Goal: Entertainment & Leisure: Browse casually

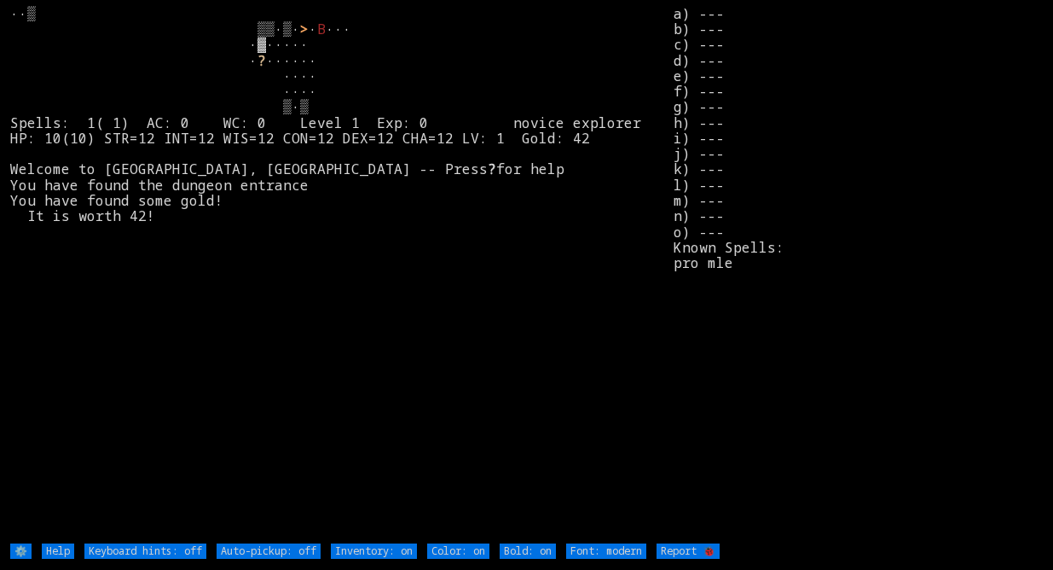
type off "Auto-pickup: on"
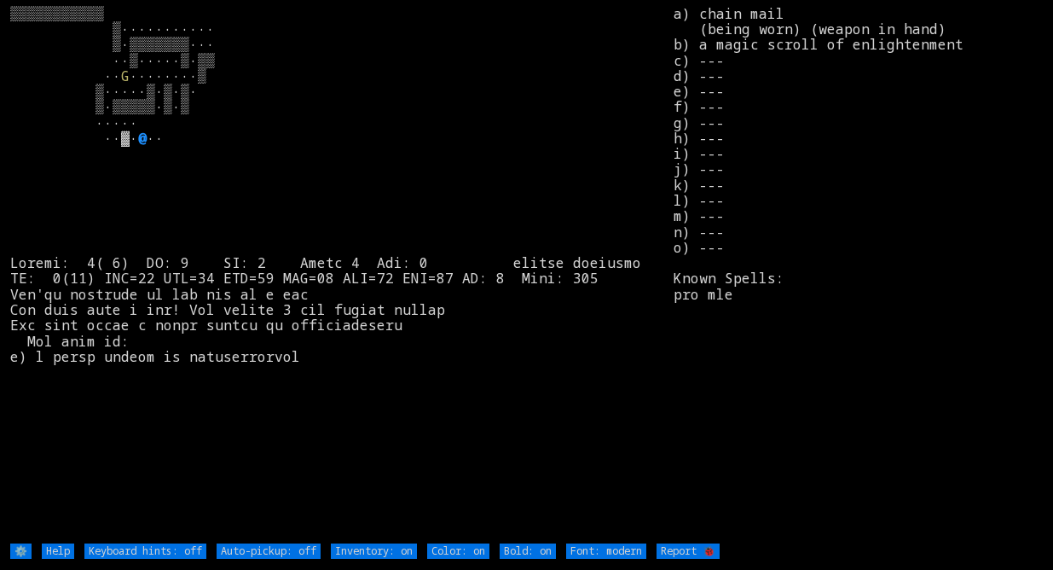
type off "Auto-pickup: on"
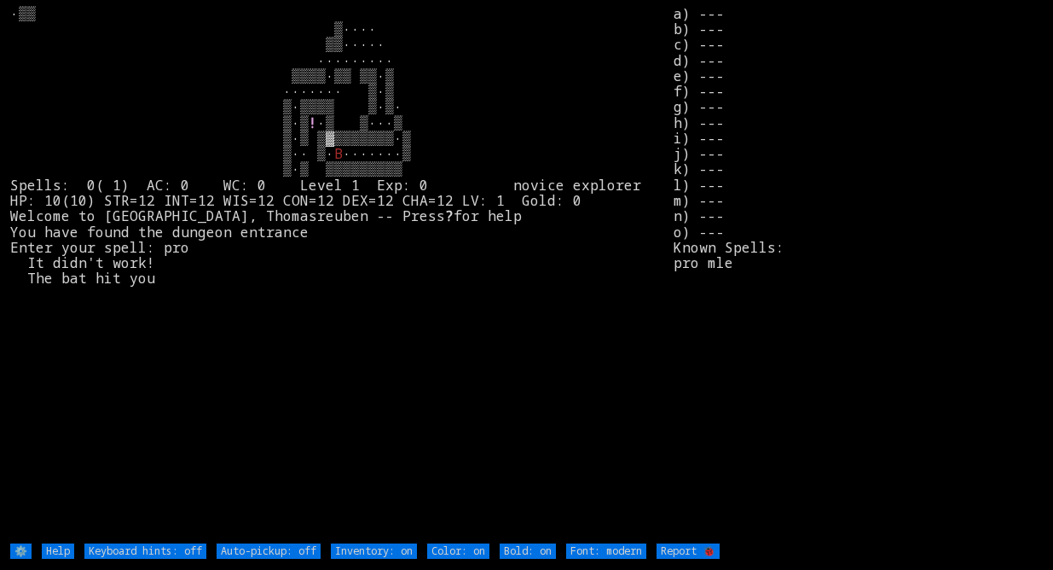
type off "Auto-pickup: on"
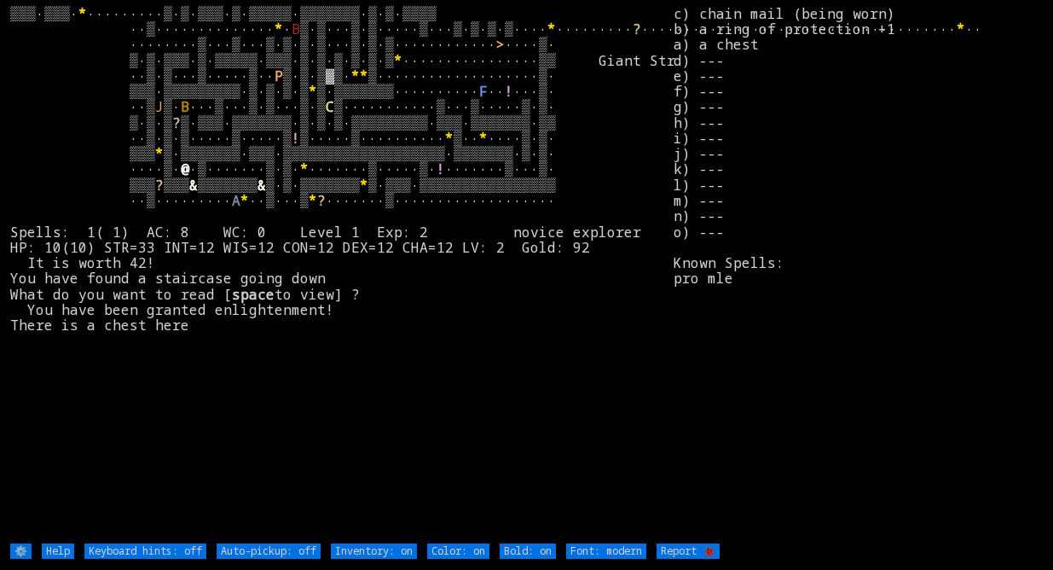
type off "Auto-pickup: on"
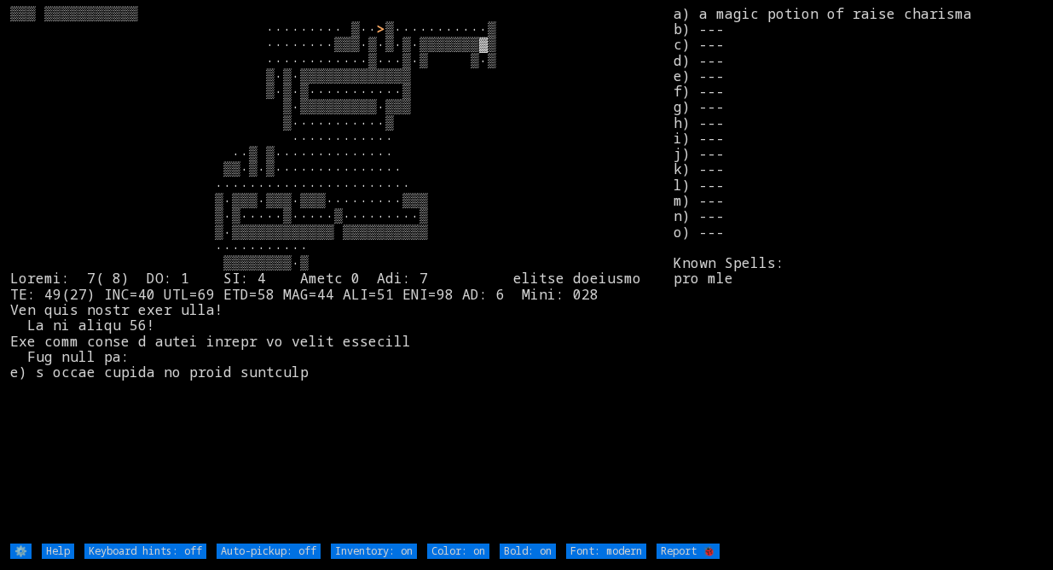
type off "Auto-pickup: on"
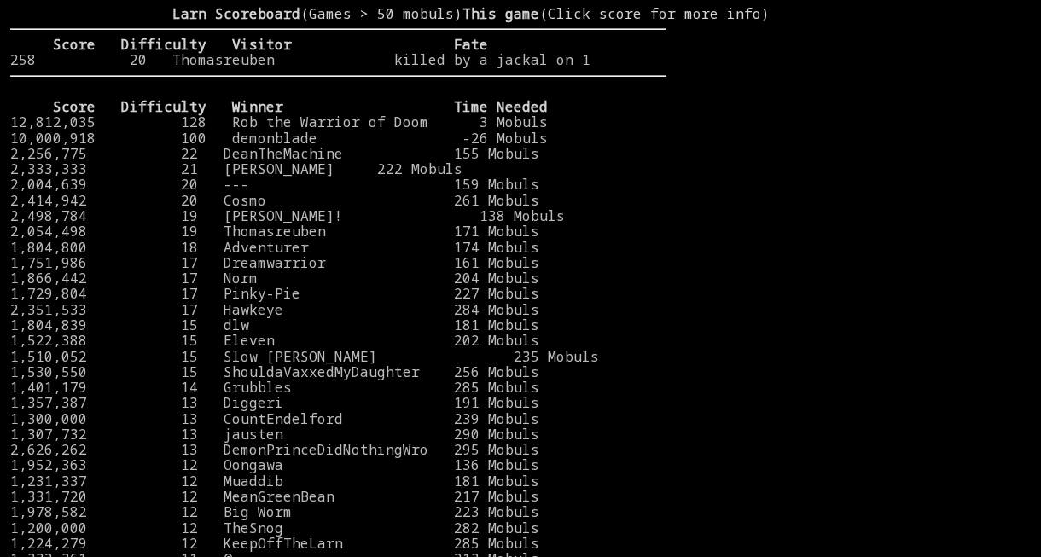
click at [581, 132] on larn "Larn Scoreboard (Games > 50 mobuls) This game (Click score for more info) Score…" at bounding box center [338, 268] width 656 height 524
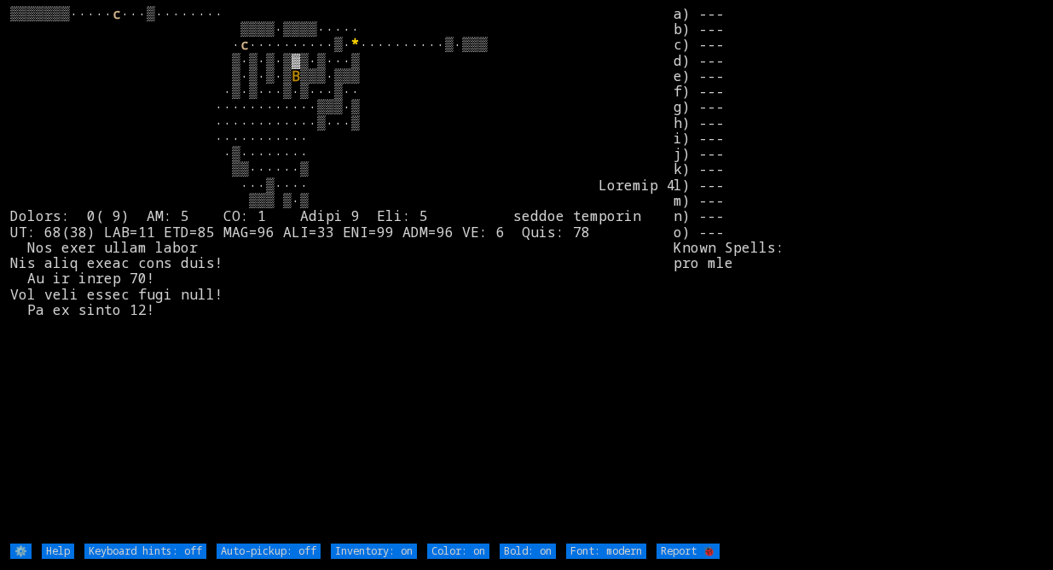
type off "Auto-pickup: on"
